Goal: Complete application form: Complete application form

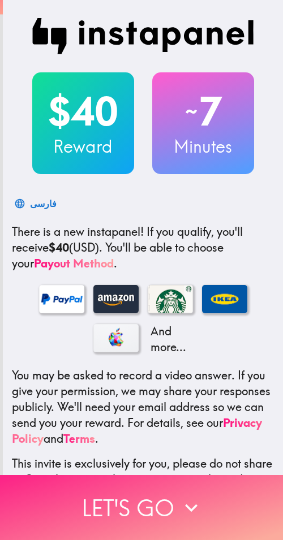
click at [111, 494] on button "Let's go" at bounding box center [141, 507] width 283 height 65
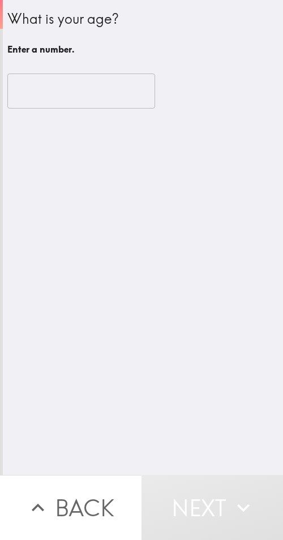
click at [37, 93] on input "number" at bounding box center [81, 91] width 148 height 35
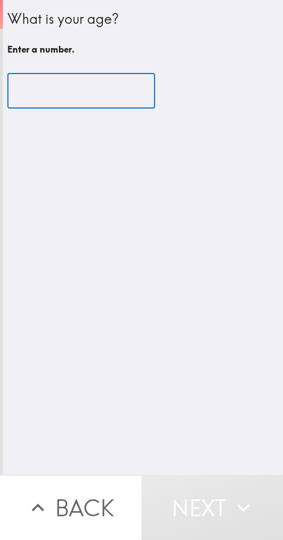
paste input "41"
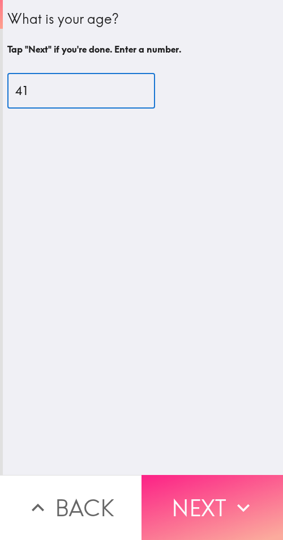
type input "41"
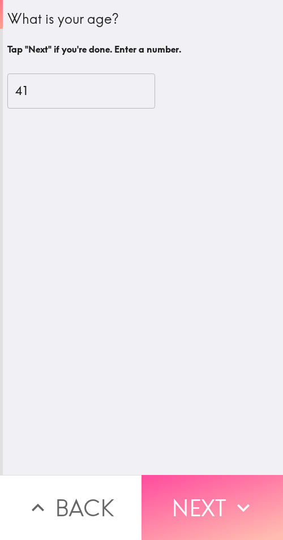
drag, startPoint x: 237, startPoint y: 501, endPoint x: 175, endPoint y: 502, distance: 62.2
click at [235, 501] on icon "button" at bounding box center [243, 508] width 25 height 25
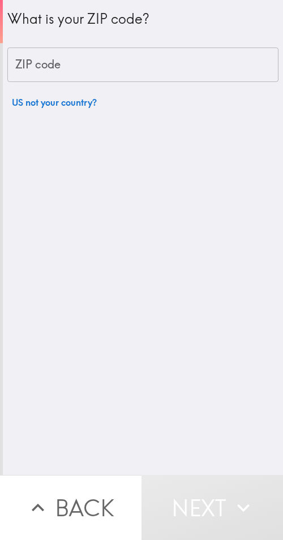
click at [80, 75] on input "ZIP code" at bounding box center [142, 65] width 271 height 35
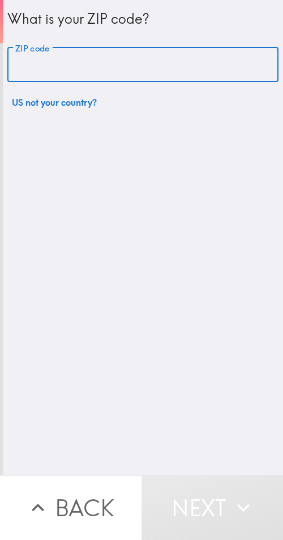
paste input "33605"
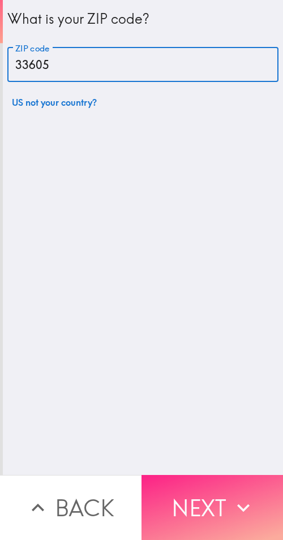
type input "33605"
click at [240, 496] on icon "button" at bounding box center [243, 508] width 25 height 25
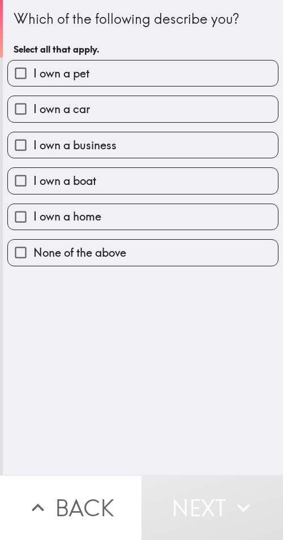
click at [126, 140] on label "I own a business" at bounding box center [143, 144] width 270 height 25
click at [33, 140] on input "I own a business" at bounding box center [20, 144] width 25 height 25
checkbox input "true"
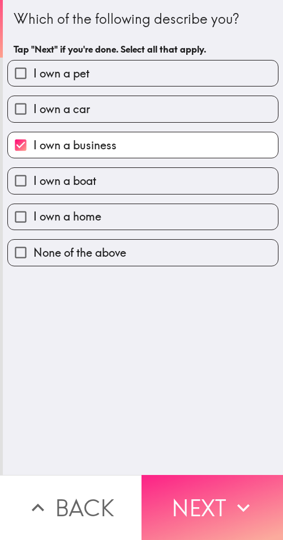
click at [210, 505] on button "Next" at bounding box center [211, 507] width 141 height 65
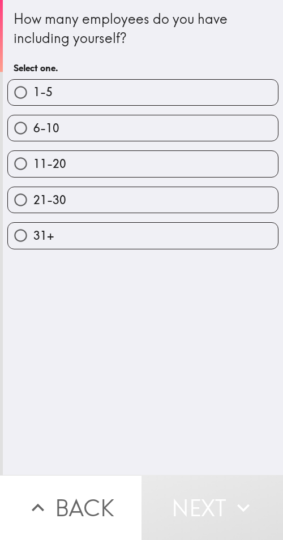
drag, startPoint x: 98, startPoint y: 199, endPoint x: 92, endPoint y: 198, distance: 6.3
click at [98, 199] on label "21-30" at bounding box center [143, 199] width 270 height 25
click at [33, 199] on input "21-30" at bounding box center [20, 199] width 25 height 25
radio input "true"
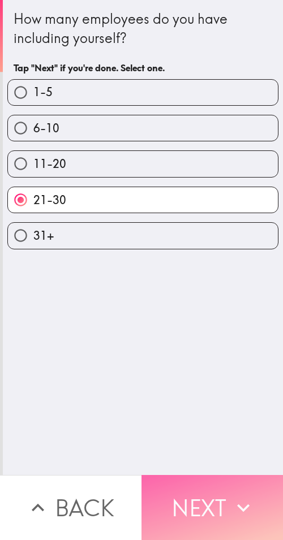
click at [204, 502] on button "Next" at bounding box center [211, 507] width 141 height 65
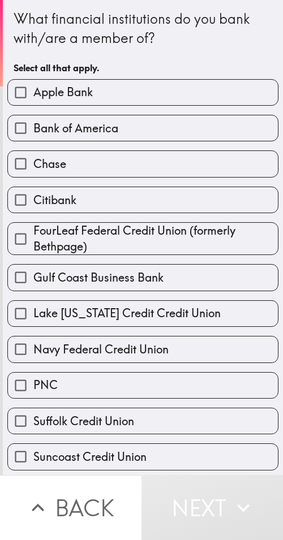
drag, startPoint x: 192, startPoint y: 61, endPoint x: 188, endPoint y: 51, distance: 10.4
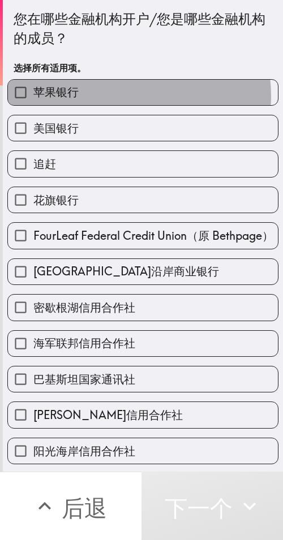
drag, startPoint x: 124, startPoint y: 96, endPoint x: 87, endPoint y: 101, distance: 37.6
click at [124, 96] on label "苹果银行" at bounding box center [143, 92] width 270 height 25
click at [33, 96] on input "苹果银行" at bounding box center [20, 92] width 25 height 25
checkbox input "true"
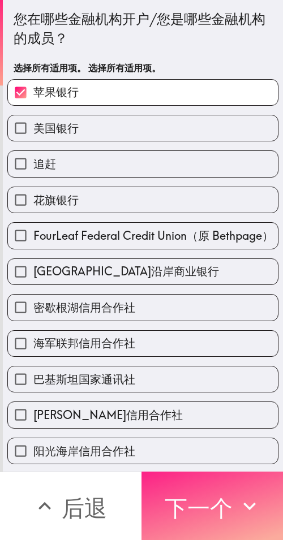
click at [205, 494] on font "下一个" at bounding box center [199, 508] width 68 height 28
